Goal: Transaction & Acquisition: Purchase product/service

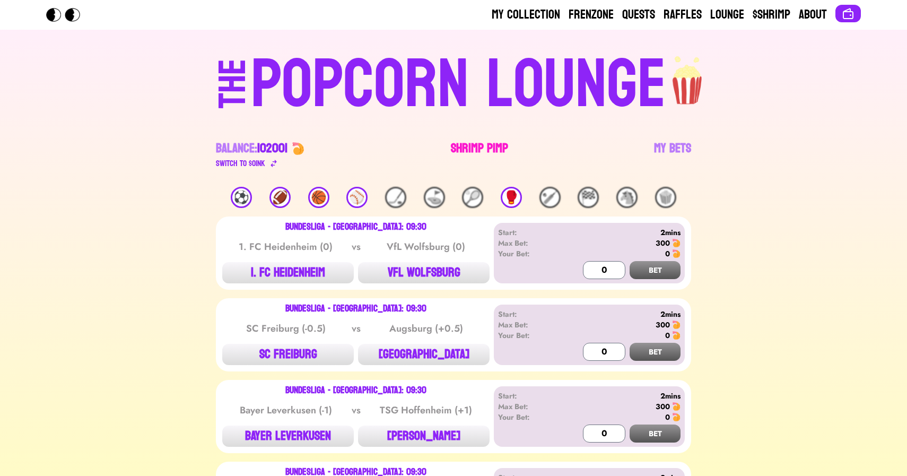
click at [478, 145] on link "Shrimp Pimp" at bounding box center [479, 155] width 57 height 30
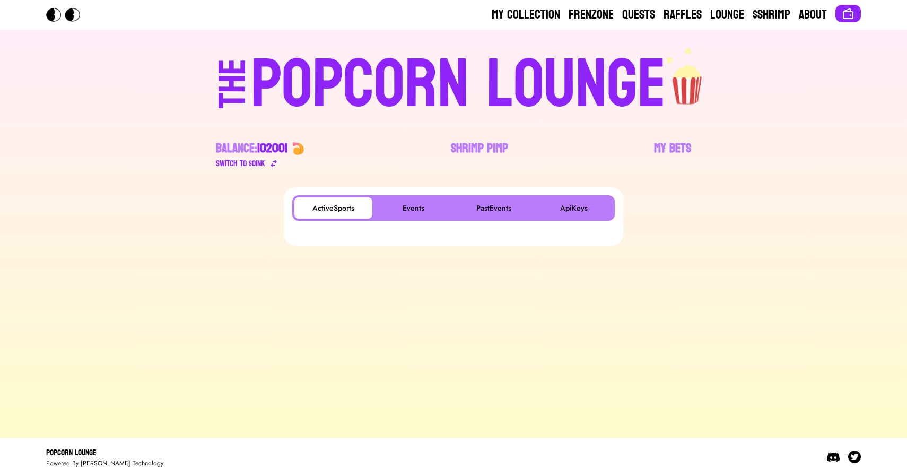
click at [187, 438] on footer "Popcorn Lounge Powered By Ted Technology" at bounding box center [453, 457] width 907 height 38
click at [412, 199] on button "Events" at bounding box center [414, 207] width 78 height 21
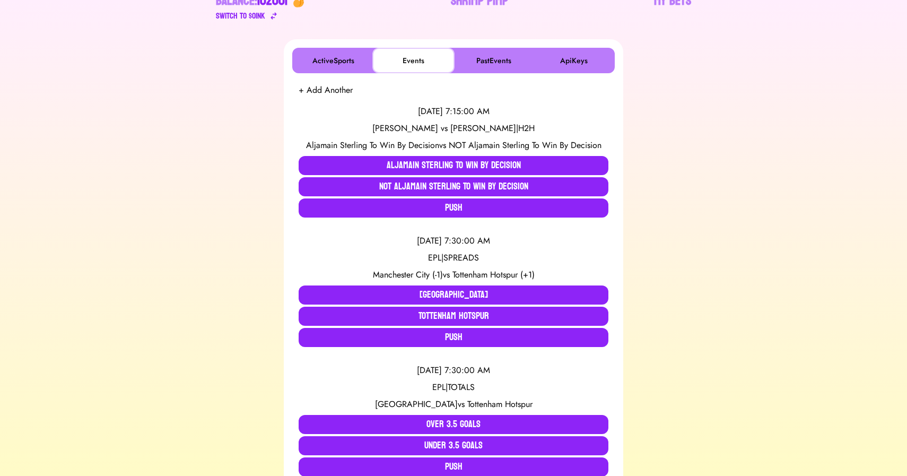
scroll to position [161, 0]
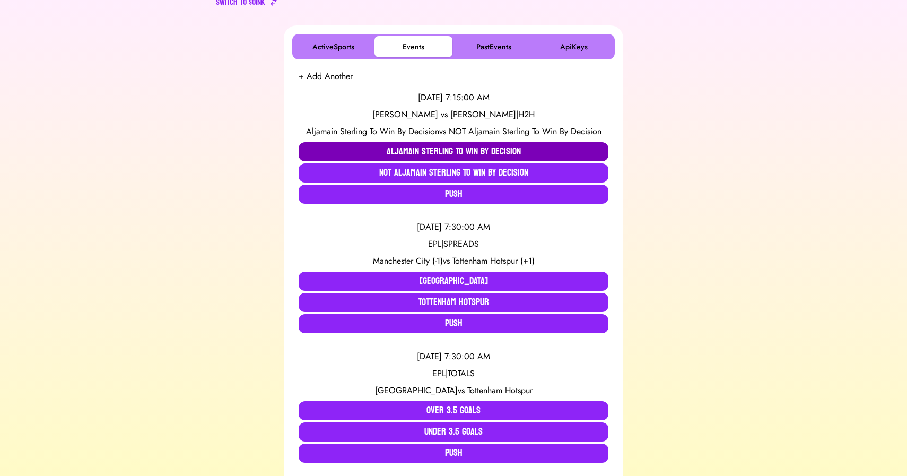
click at [316, 144] on button "Aljamain Sterling To Win By Decision" at bounding box center [454, 151] width 310 height 19
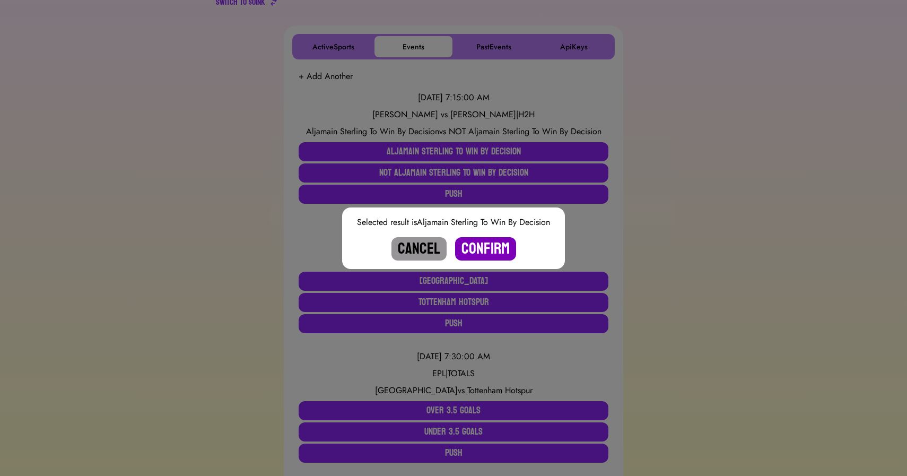
click at [473, 244] on button "Confirm" at bounding box center [485, 248] width 61 height 23
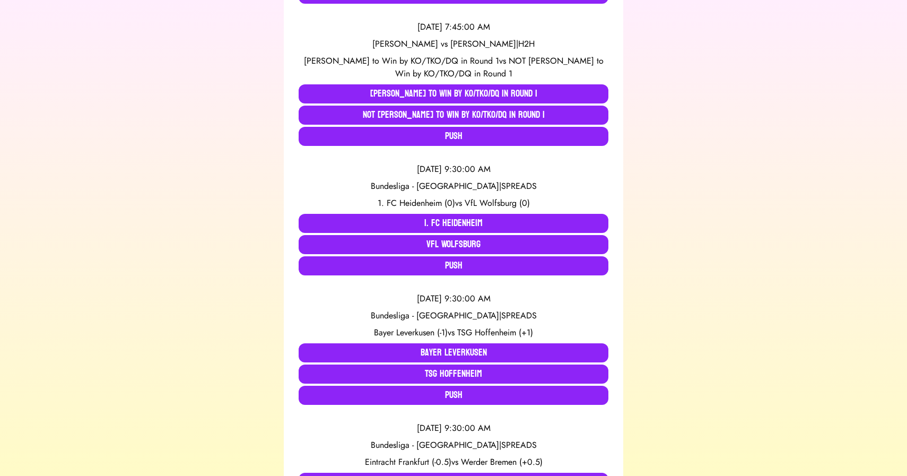
scroll to position [492, 0]
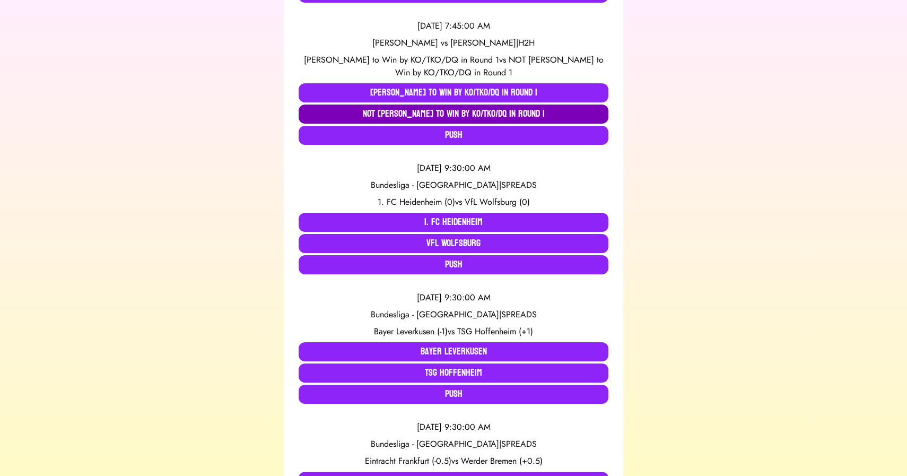
click at [369, 115] on button "NOT Zhang Mingyang to Win by KO/TKO/DQ in Round 1" at bounding box center [454, 114] width 310 height 19
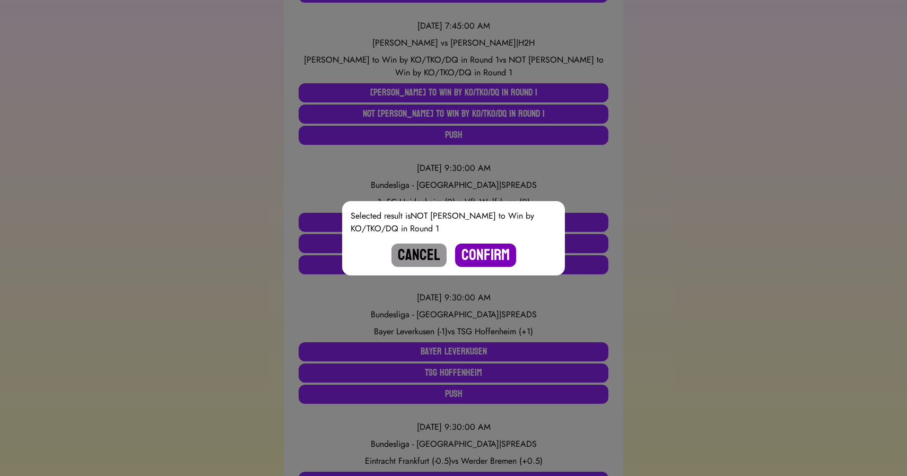
click at [488, 253] on button "Confirm" at bounding box center [485, 255] width 61 height 23
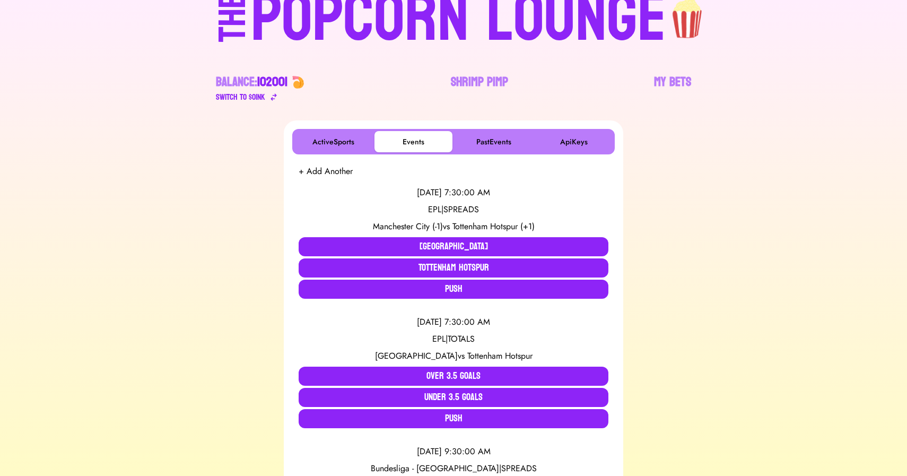
scroll to position [0, 0]
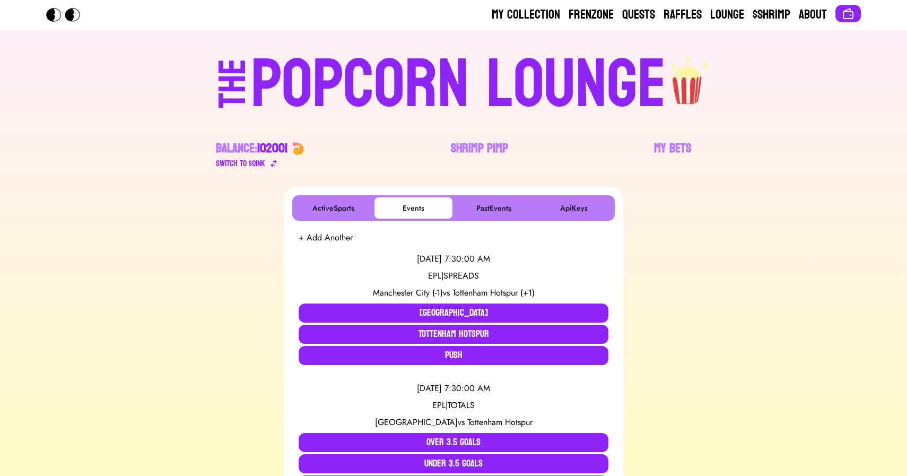
click at [381, 99] on div "POPCORN LOUNGE" at bounding box center [458, 85] width 415 height 68
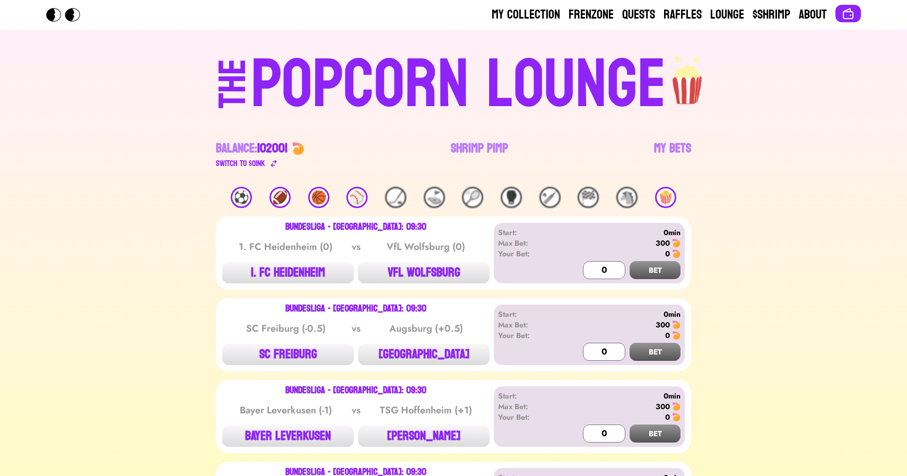
click at [139, 164] on div "THE POPCORN LOUNGE Balance: 102001 Switch to $ OINK Shrimp Pimp My Bets" at bounding box center [453, 108] width 679 height 157
click at [674, 145] on link "My Bets" at bounding box center [672, 155] width 37 height 30
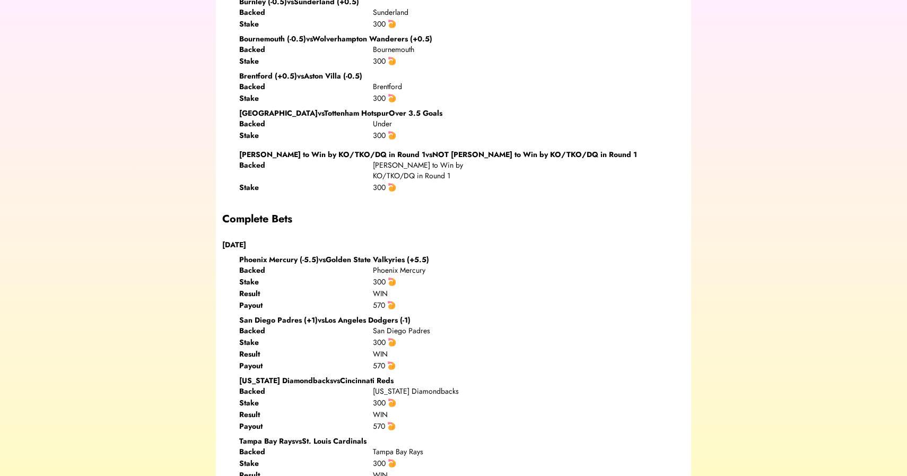
scroll to position [1082, 0]
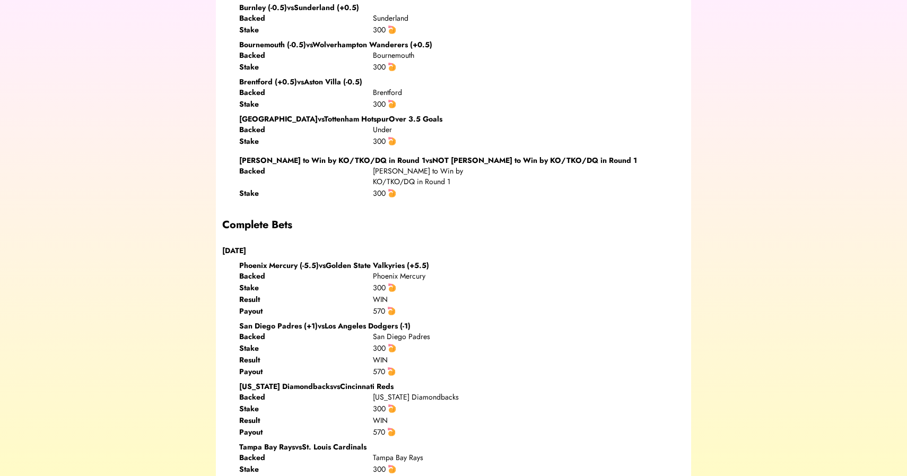
drag, startPoint x: 367, startPoint y: 168, endPoint x: 447, endPoint y: 183, distance: 81.6
click at [447, 183] on div "Backed Zhang Mingyang to Win by KO/TKO/DQ in Round 1 Stake 300" at bounding box center [372, 182] width 267 height 33
click at [447, 183] on div "Zhang Mingyang to Win by KO/TKO/DQ in Round 1" at bounding box center [440, 176] width 134 height 21
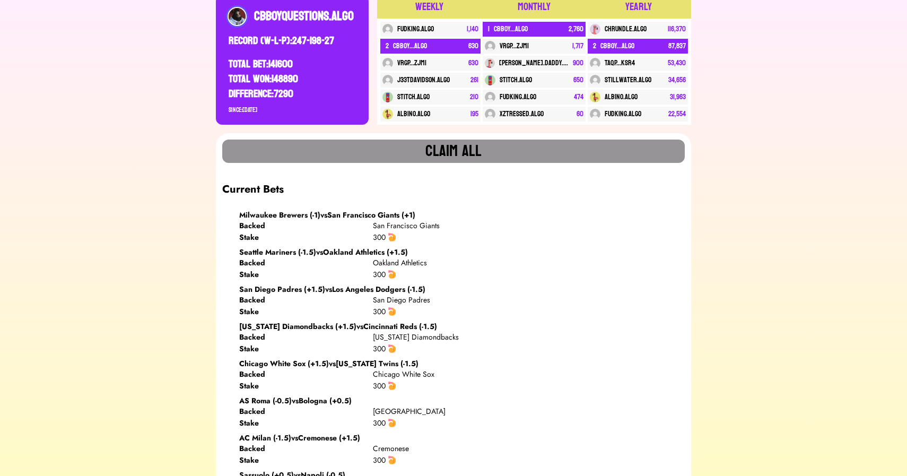
scroll to position [0, 0]
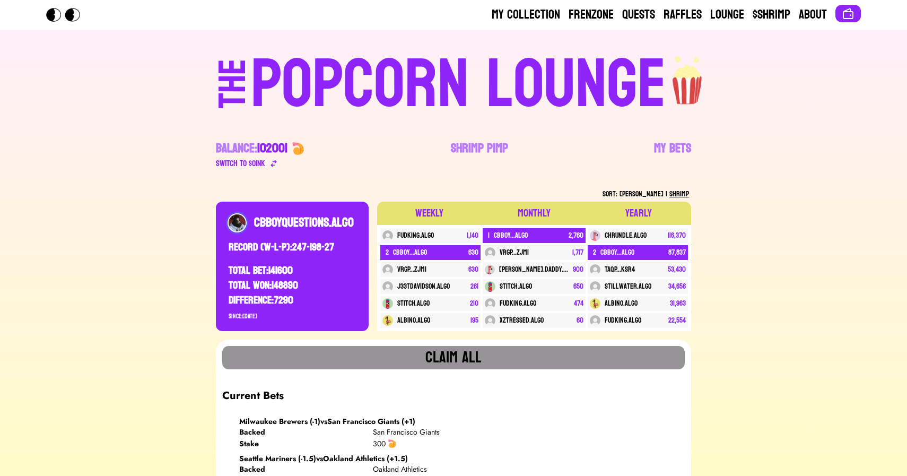
click at [399, 106] on div "POPCORN LOUNGE" at bounding box center [458, 85] width 415 height 68
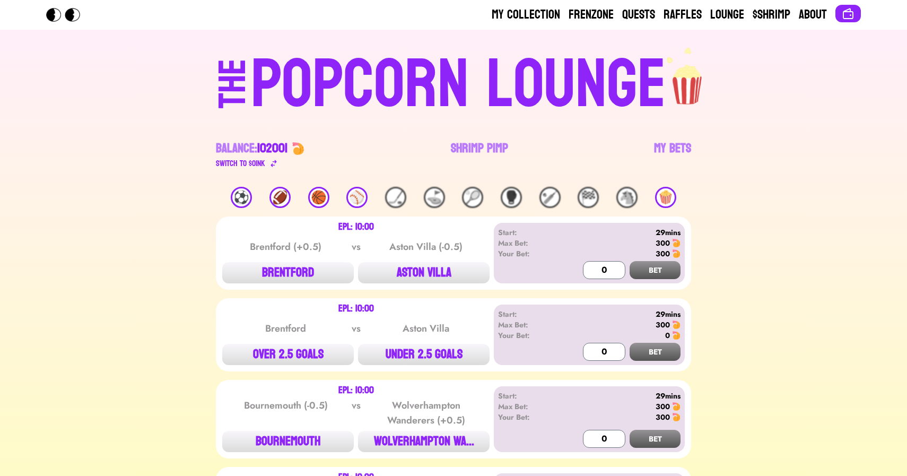
click at [671, 197] on div "🍿" at bounding box center [665, 197] width 21 height 21
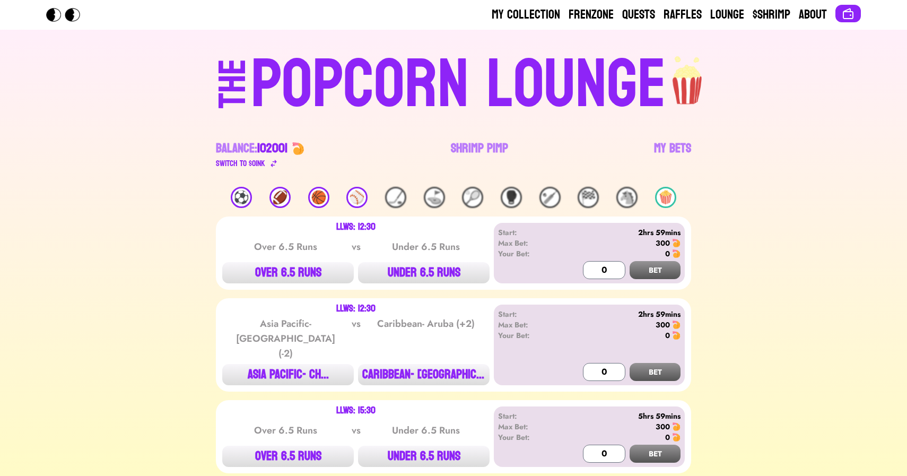
click at [423, 76] on div "POPCORN LOUNGE" at bounding box center [458, 85] width 415 height 68
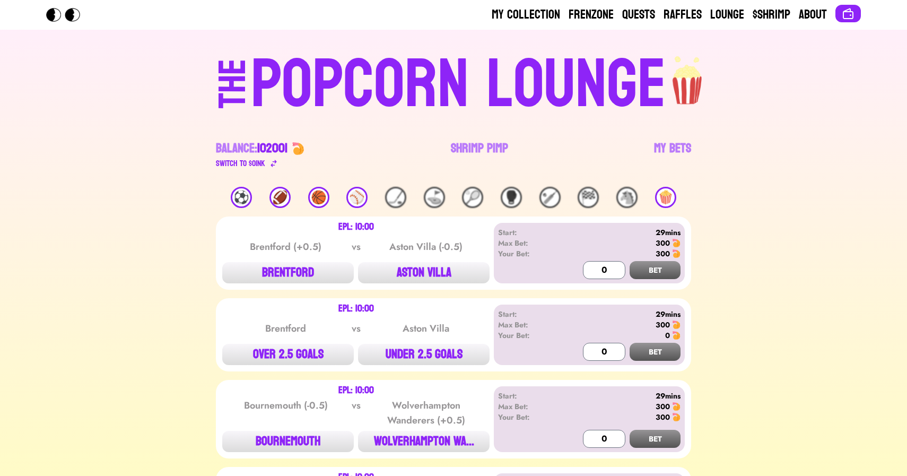
click at [310, 195] on div "🏀" at bounding box center [318, 197] width 21 height 21
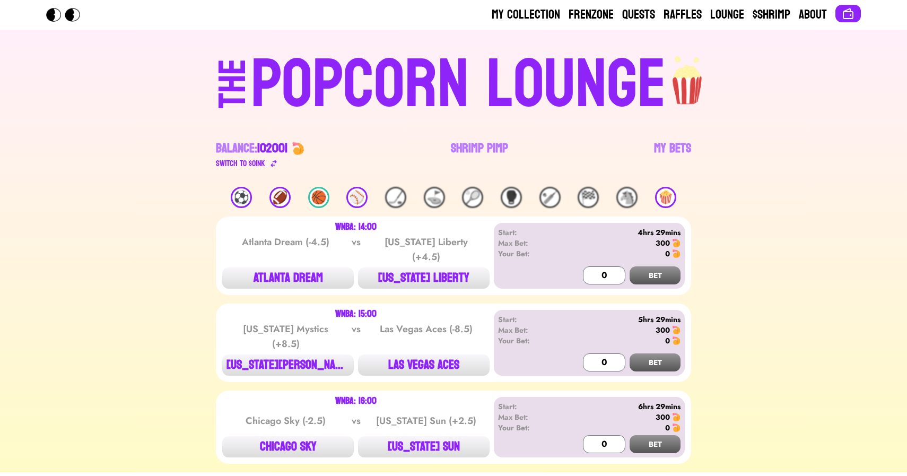
scroll to position [29, 0]
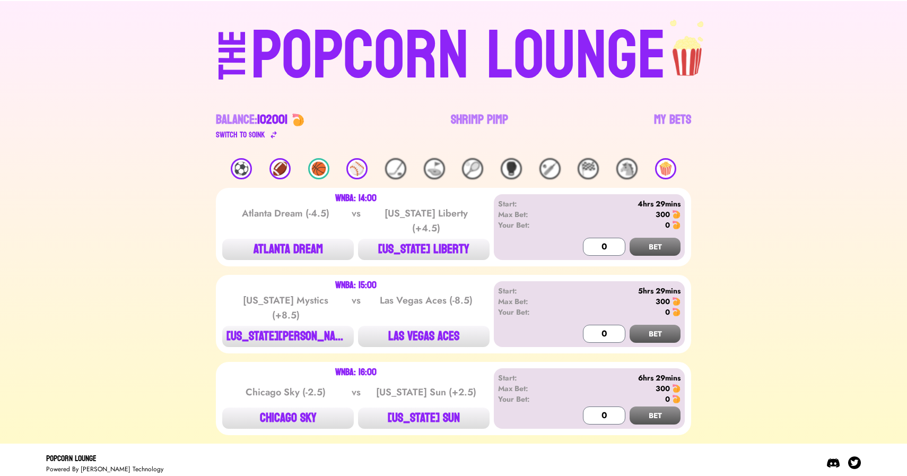
click at [281, 167] on div "🏈" at bounding box center [280, 168] width 21 height 21
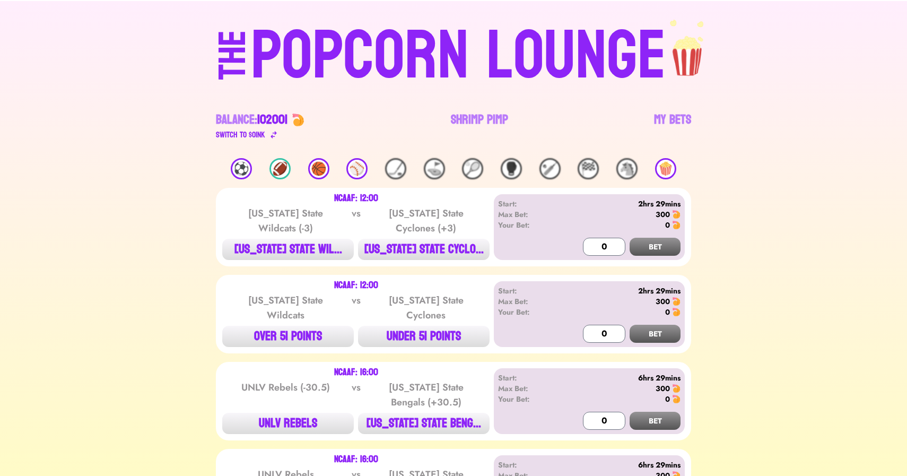
click at [281, 167] on div "🏈" at bounding box center [280, 168] width 21 height 21
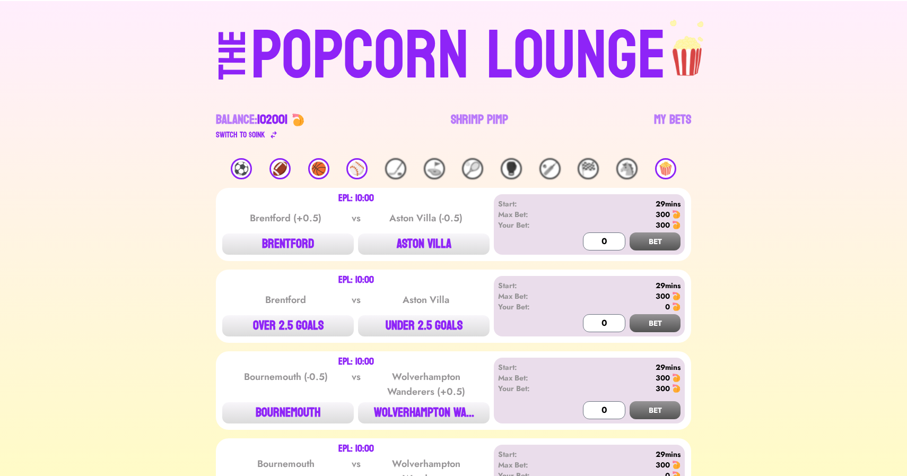
scroll to position [0, 0]
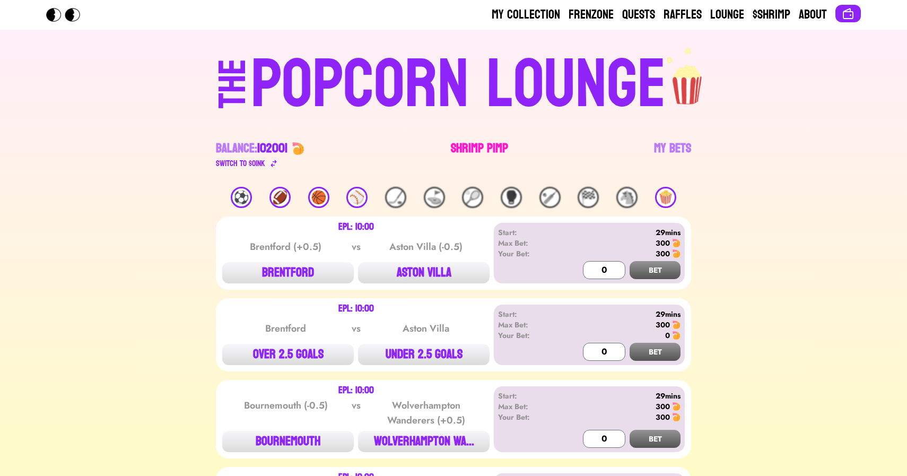
click at [456, 150] on link "Shrimp Pimp" at bounding box center [479, 155] width 57 height 30
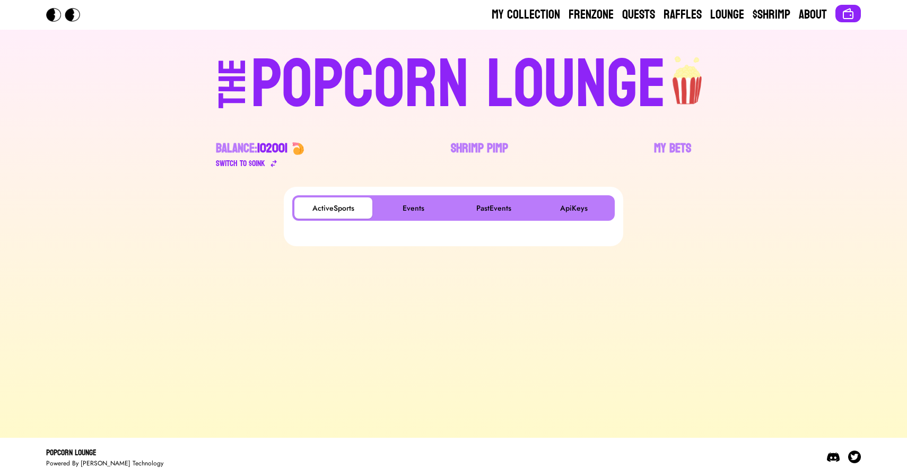
click at [415, 193] on div "ActiveSports Events PastEvents ApiKeys" at bounding box center [454, 216] width 340 height 59
click at [406, 206] on button "Events" at bounding box center [414, 207] width 78 height 21
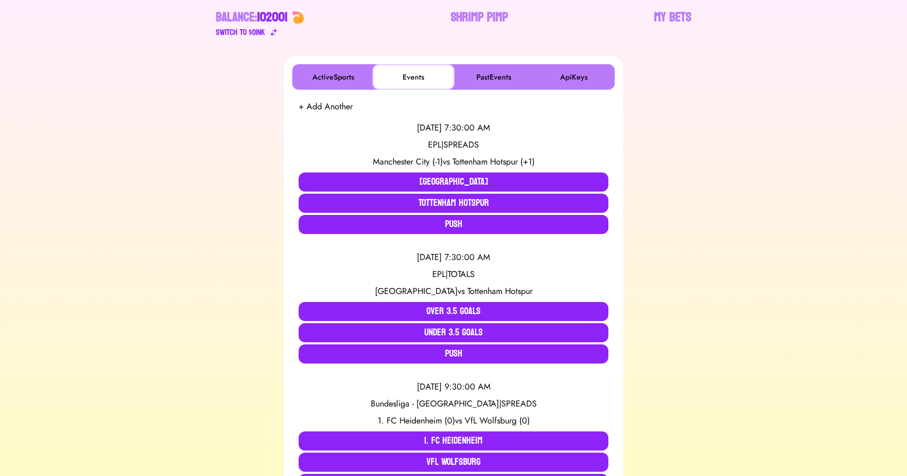
scroll to position [136, 0]
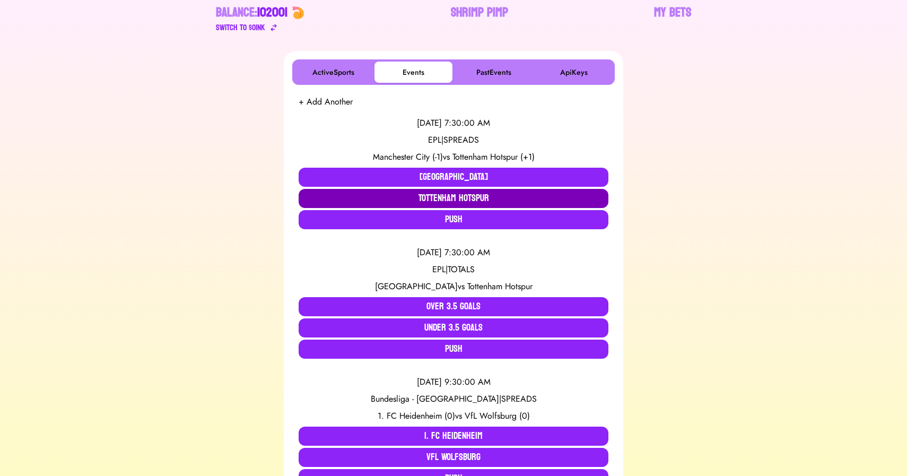
click at [456, 195] on button "Tottenham Hotspur" at bounding box center [454, 198] width 310 height 19
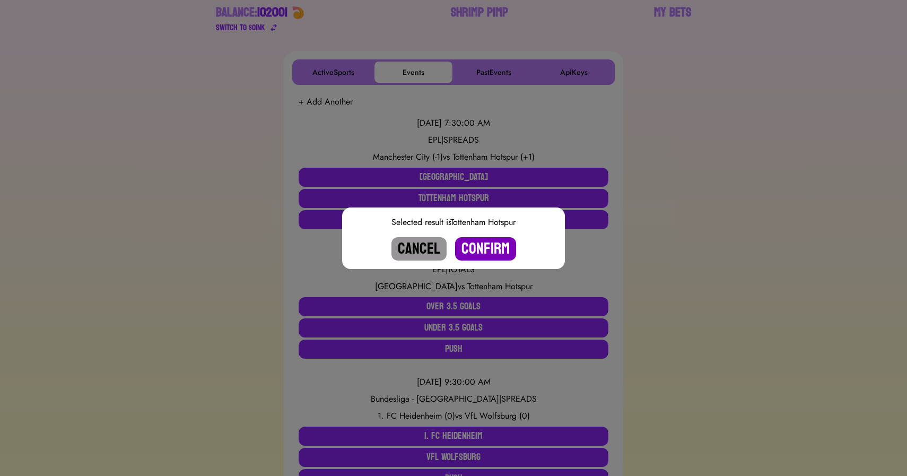
click at [476, 247] on button "Confirm" at bounding box center [485, 248] width 61 height 23
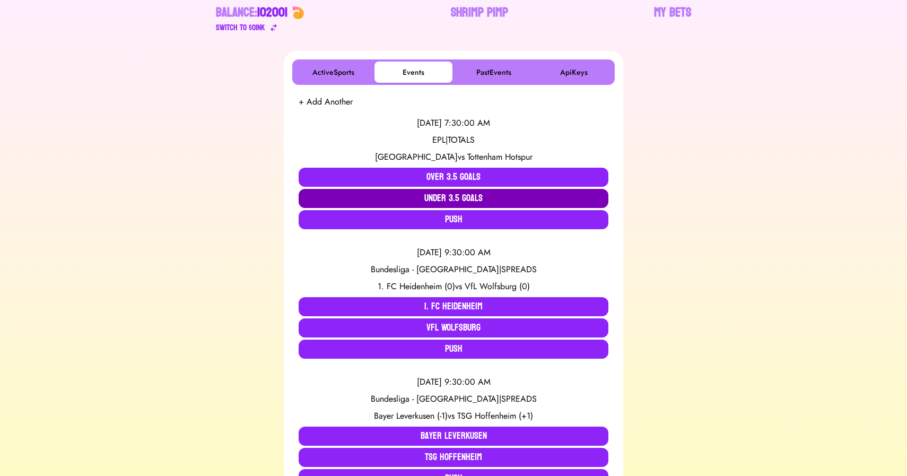
click at [456, 198] on button "Under 3.5 Goals" at bounding box center [454, 198] width 310 height 19
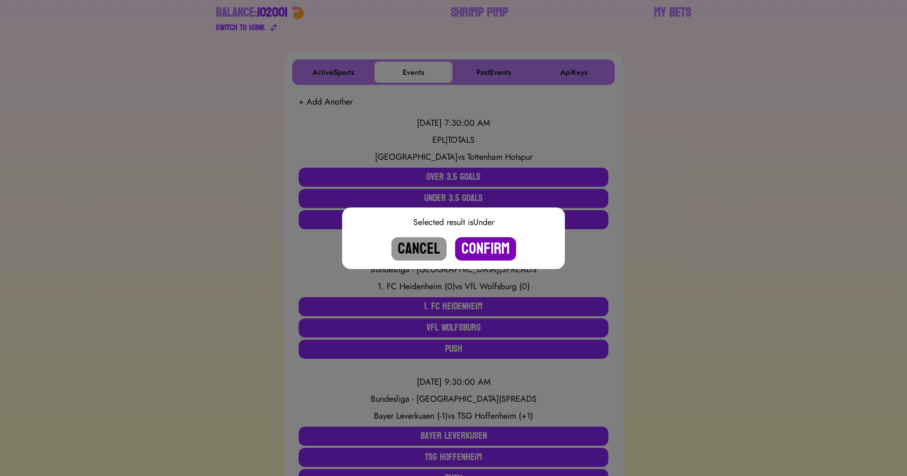
click at [469, 245] on button "Confirm" at bounding box center [485, 248] width 61 height 23
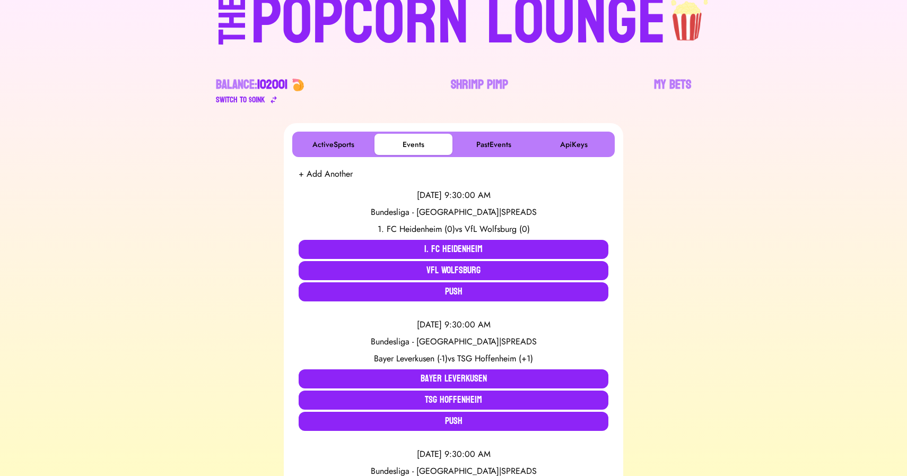
scroll to position [0, 0]
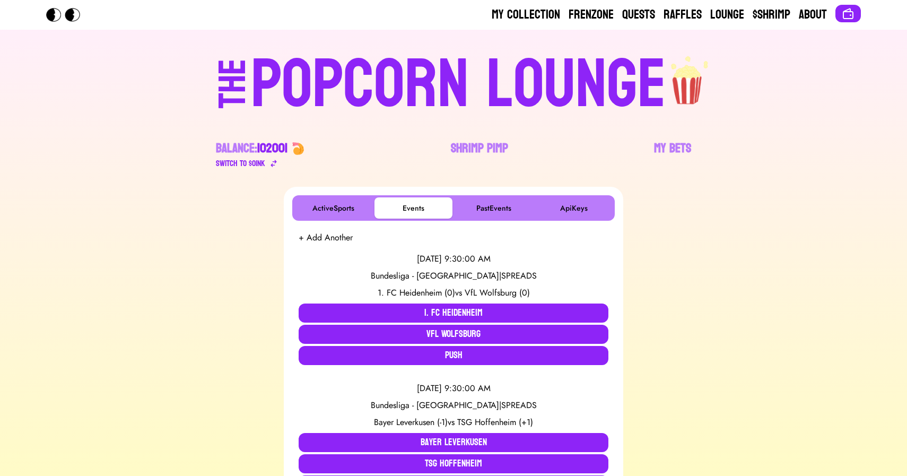
click at [413, 103] on div "POPCORN LOUNGE" at bounding box center [458, 85] width 415 height 68
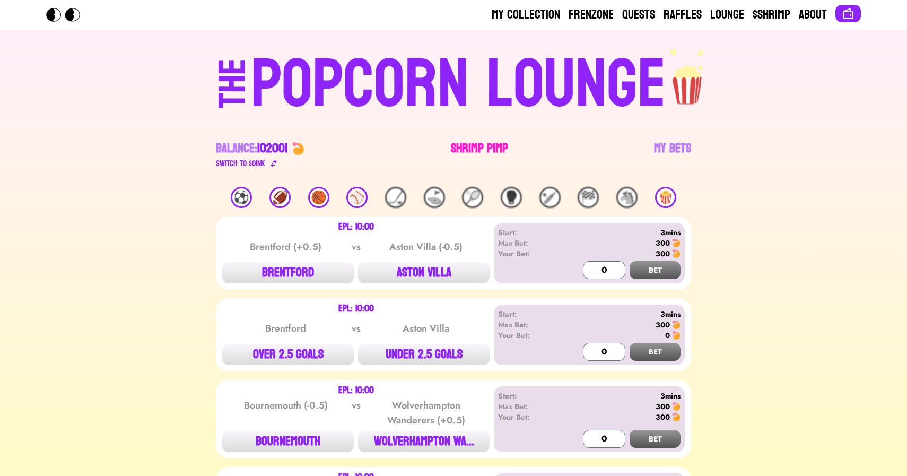
click at [475, 147] on link "Shrimp Pimp" at bounding box center [479, 155] width 57 height 30
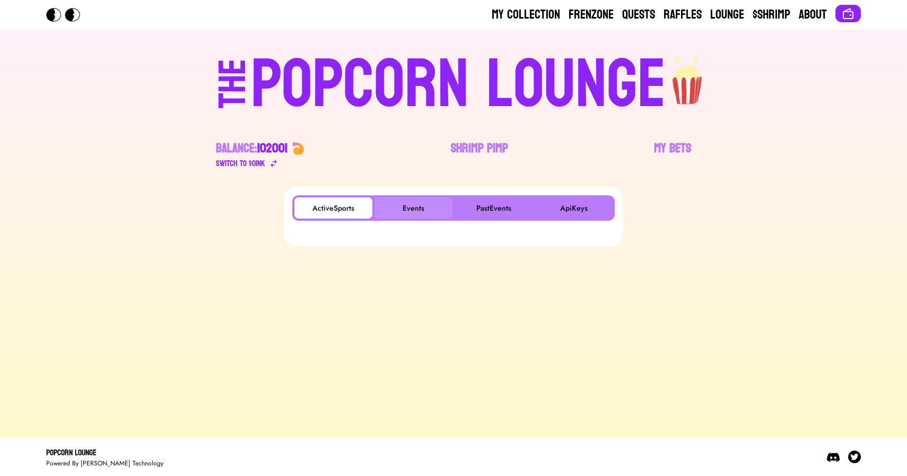
click at [412, 204] on button "Events" at bounding box center [414, 207] width 78 height 21
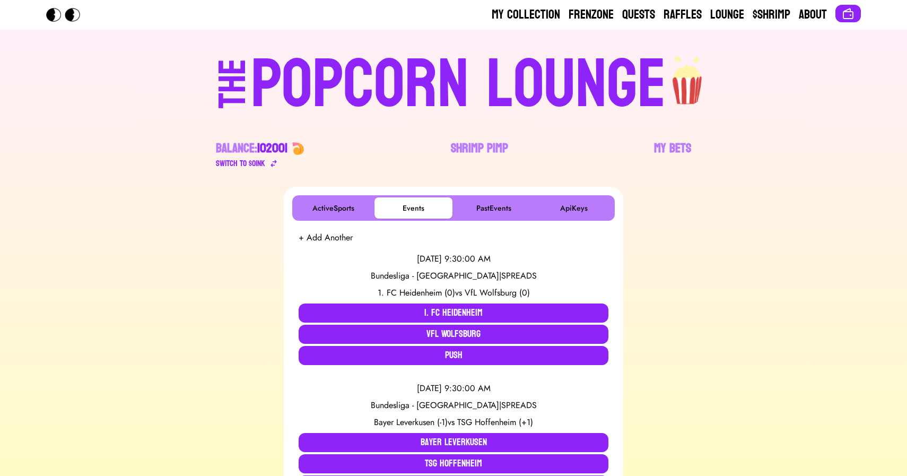
click at [385, 56] on div "POPCORN LOUNGE" at bounding box center [458, 85] width 415 height 68
